Goal: Find specific page/section: Find specific page/section

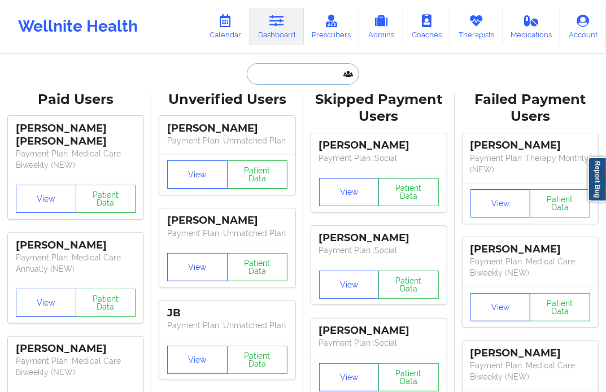
click at [261, 80] on input "text" at bounding box center [303, 73] width 112 height 21
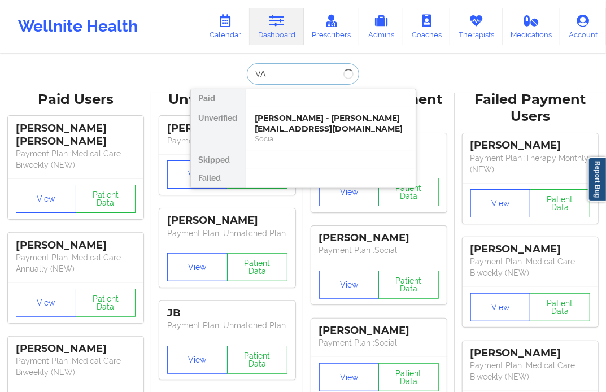
type input "V"
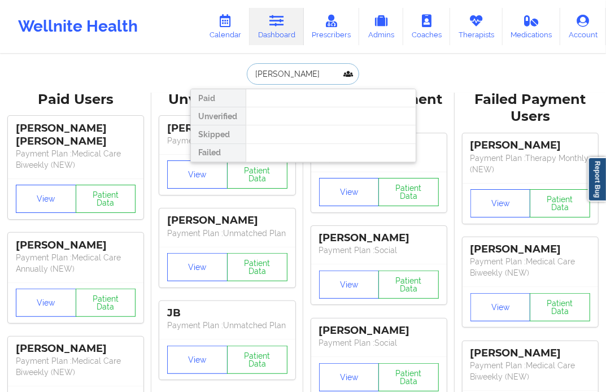
click at [283, 72] on input "[PERSON_NAME]" at bounding box center [303, 73] width 112 height 21
drag, startPoint x: 312, startPoint y: 72, endPoint x: 280, endPoint y: 72, distance: 32.8
click at [280, 72] on input "CARLORAMIREZ" at bounding box center [303, 73] width 112 height 21
type input "[PERSON_NAME]"
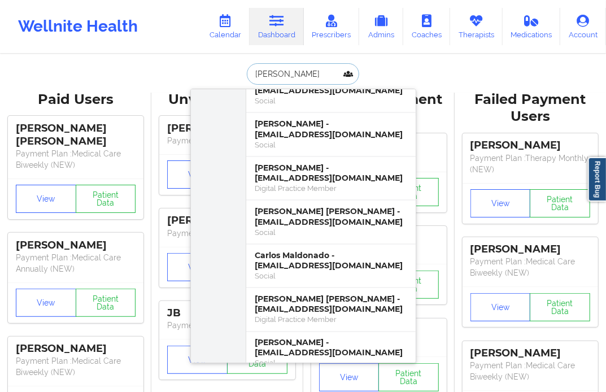
scroll to position [628, 0]
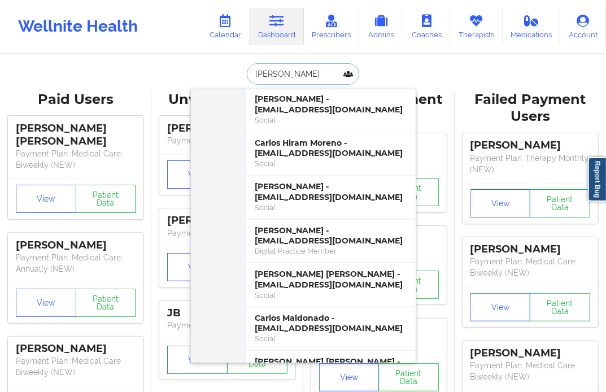
drag, startPoint x: 286, startPoint y: 68, endPoint x: 212, endPoint y: 71, distance: 74.0
click at [212, 71] on div "[PERSON_NAME] [PERSON_NAME] - [EMAIL_ADDRESS][DOMAIN_NAME] Unverified [PERSON_N…" at bounding box center [303, 73] width 226 height 21
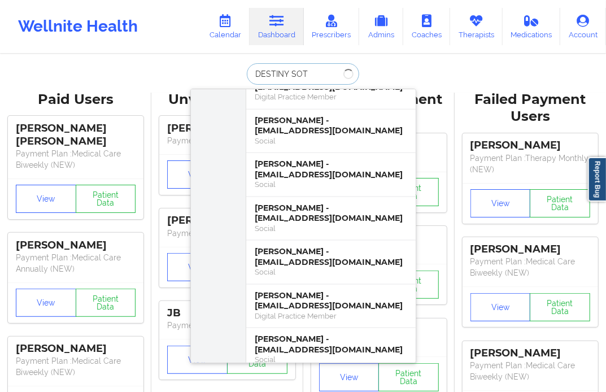
scroll to position [0, 0]
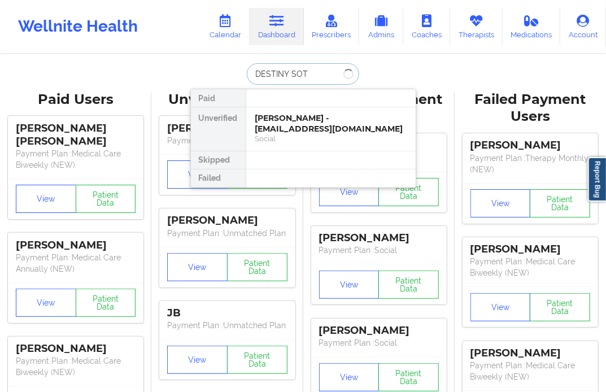
type input "[PERSON_NAME]"
click at [317, 125] on div "[PERSON_NAME] - [EMAIL_ADDRESS][DOMAIN_NAME]" at bounding box center [330, 123] width 151 height 21
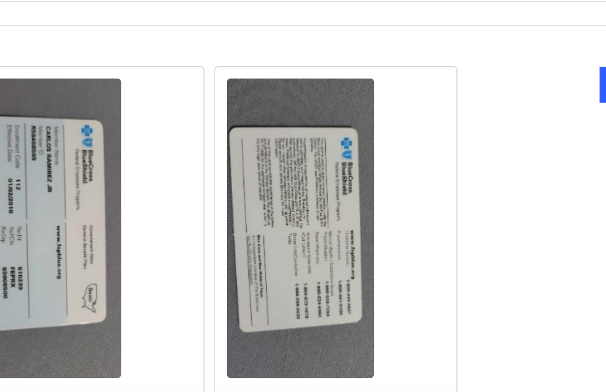
scroll to position [818, 0]
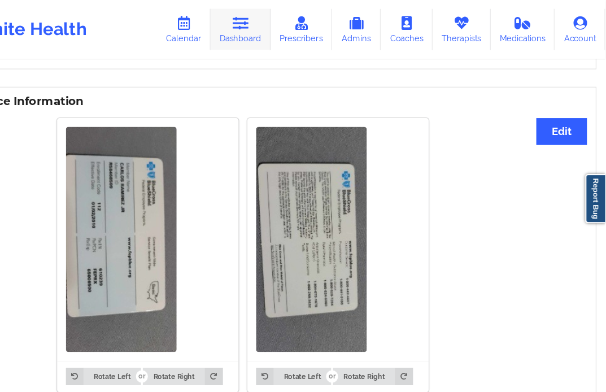
click at [285, 36] on link "Dashboard" at bounding box center [277, 26] width 54 height 37
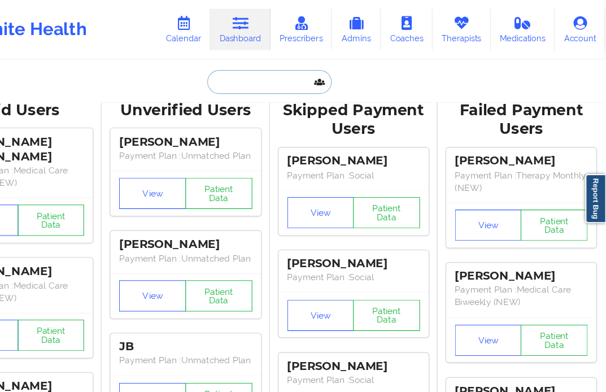
click at [284, 75] on input "text" at bounding box center [303, 73] width 112 height 21
drag, startPoint x: 274, startPoint y: 72, endPoint x: 281, endPoint y: 71, distance: 6.9
click at [274, 72] on input "JERMIN" at bounding box center [303, 73] width 112 height 21
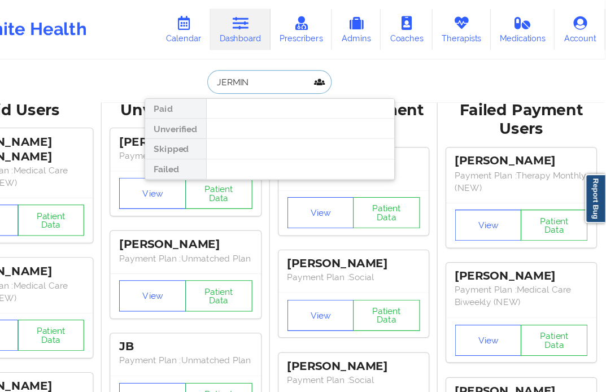
click at [284, 71] on input "JERMIN" at bounding box center [303, 73] width 112 height 21
type input "J"
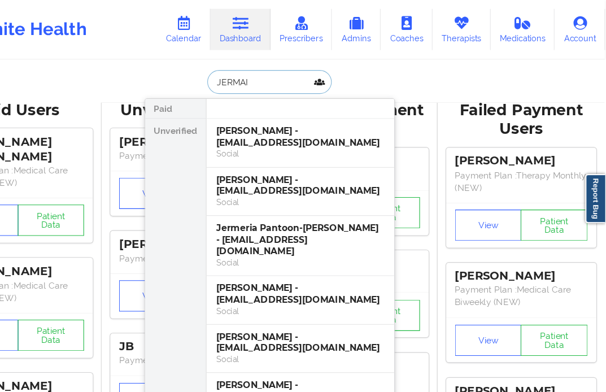
type input "JERMAI N"
click at [336, 130] on div "[PERSON_NAME] - [EMAIL_ADDRESS][DOMAIN_NAME]" at bounding box center [330, 123] width 151 height 21
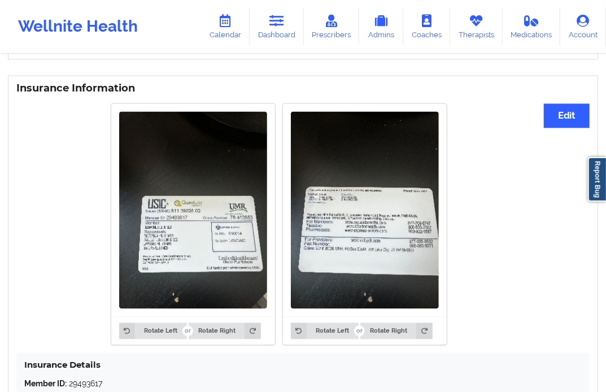
scroll to position [969, 0]
